Goal: Information Seeking & Learning: Learn about a topic

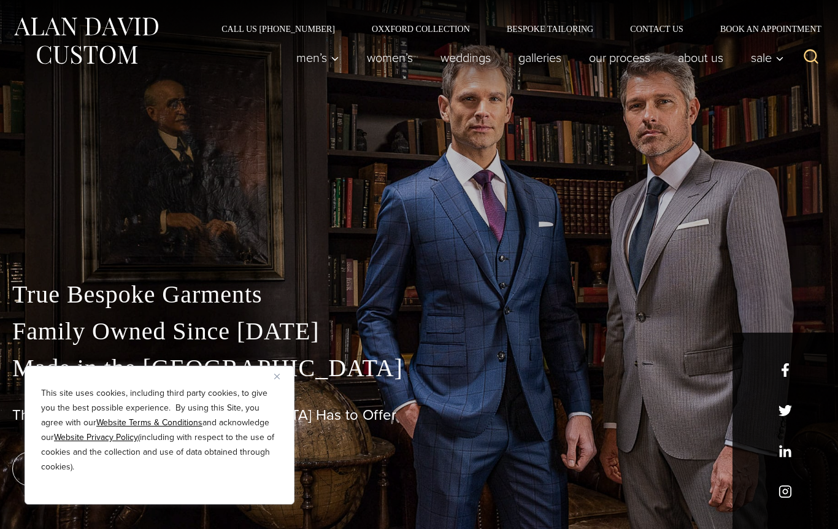
click at [281, 383] on button "Close" at bounding box center [281, 376] width 15 height 15
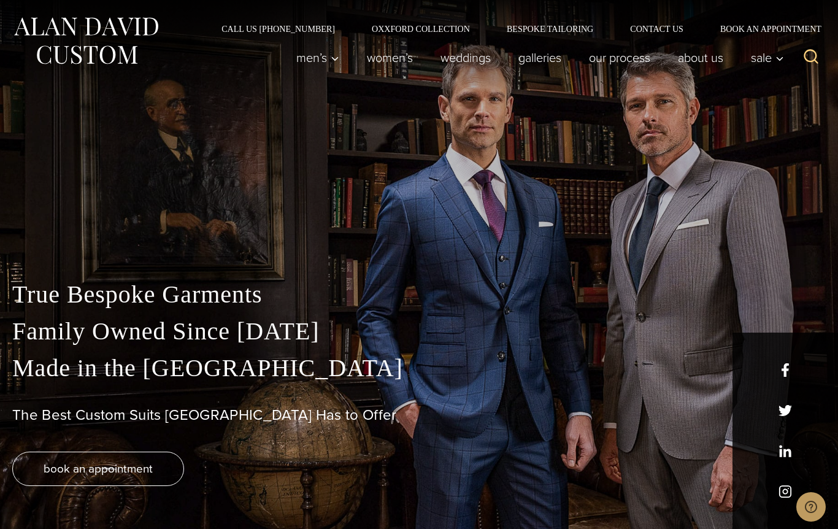
click at [0, 0] on link "Custom Suits" at bounding box center [0, 0] width 0 height 0
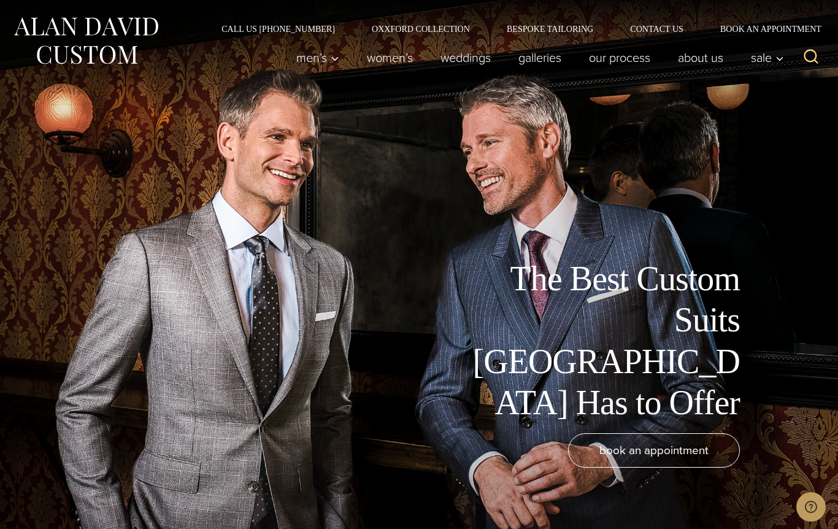
click at [541, 31] on link "Bespoke Tailoring" at bounding box center [549, 29] width 123 height 9
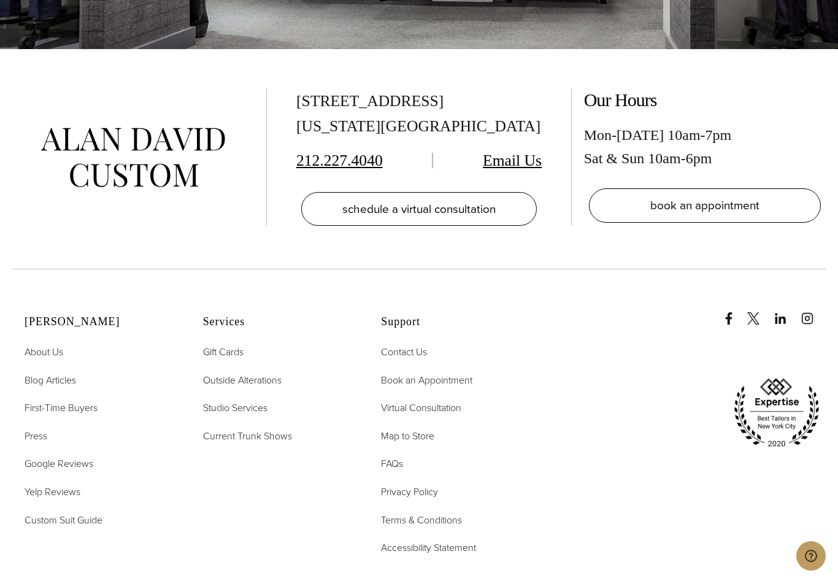
scroll to position [5193, 0]
click at [86, 521] on span "Custom Suit Guide" at bounding box center [64, 519] width 78 height 14
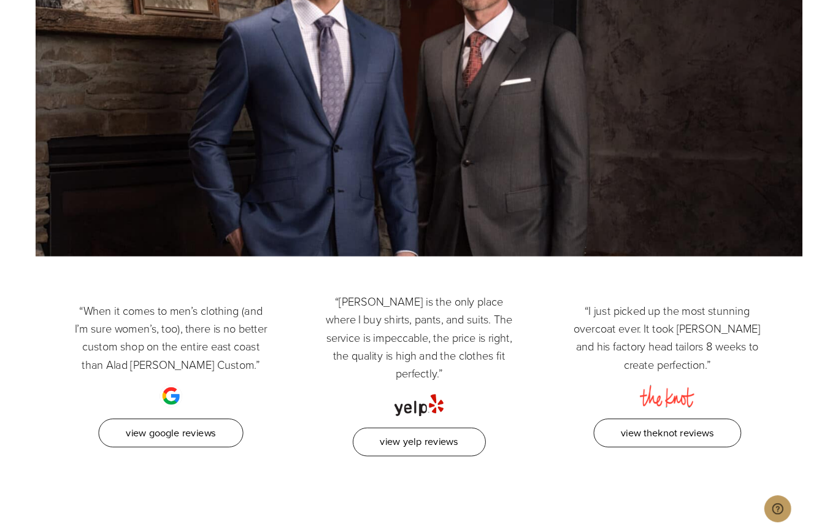
scroll to position [3276, 0]
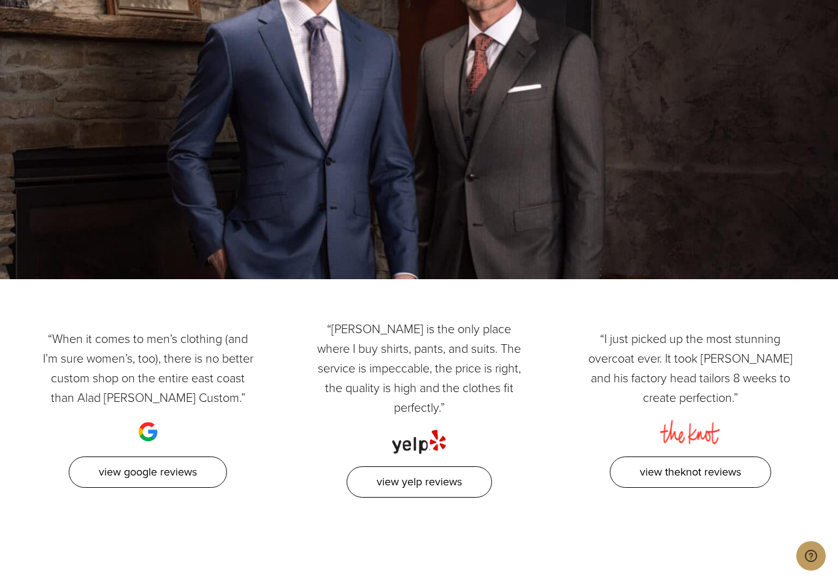
click at [439, 480] on link "View Yelp Reviews" at bounding box center [418, 481] width 145 height 31
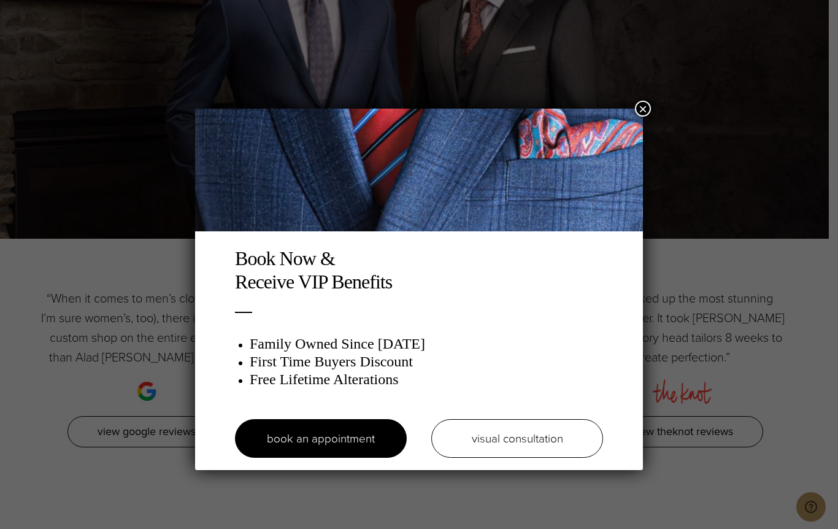
scroll to position [3325, 0]
